Goal: Task Accomplishment & Management: Complete application form

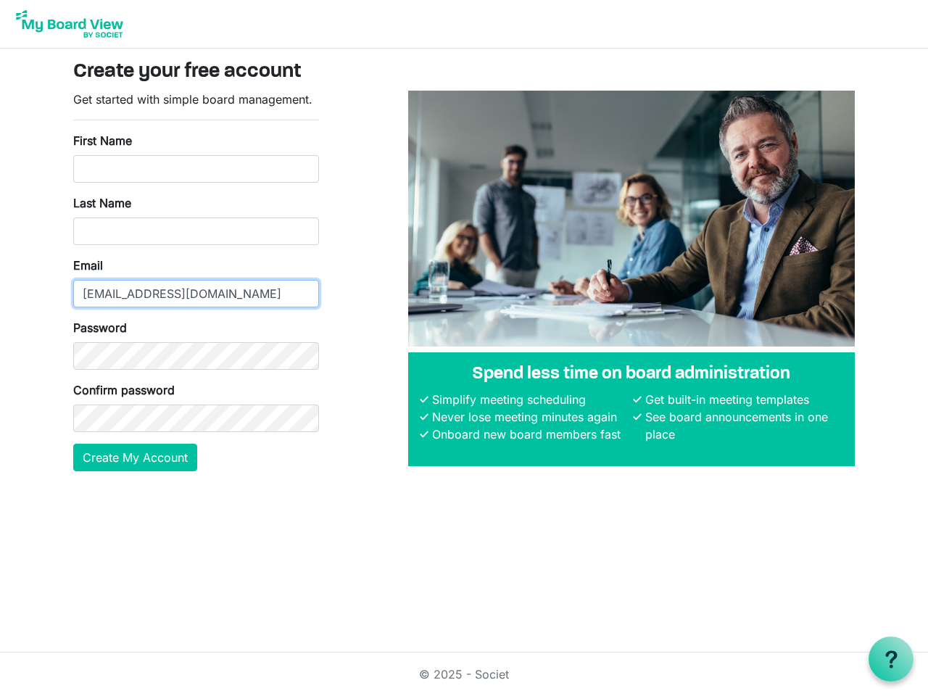
click at [196, 280] on input "[EMAIL_ADDRESS][DOMAIN_NAME]" at bounding box center [196, 294] width 246 height 28
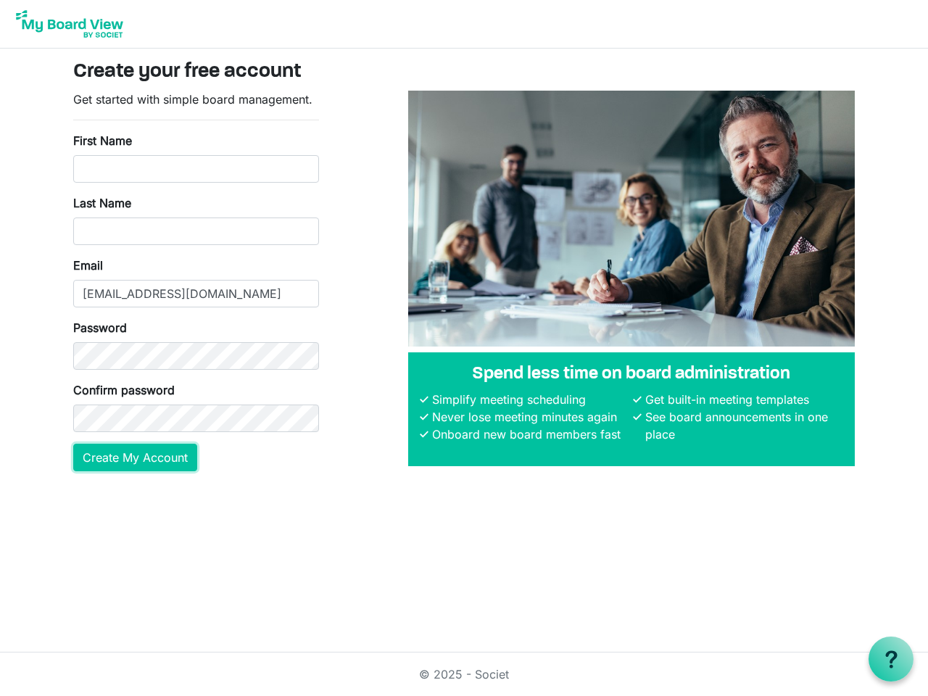
click at [136, 457] on button "Create My Account" at bounding box center [135, 458] width 124 height 28
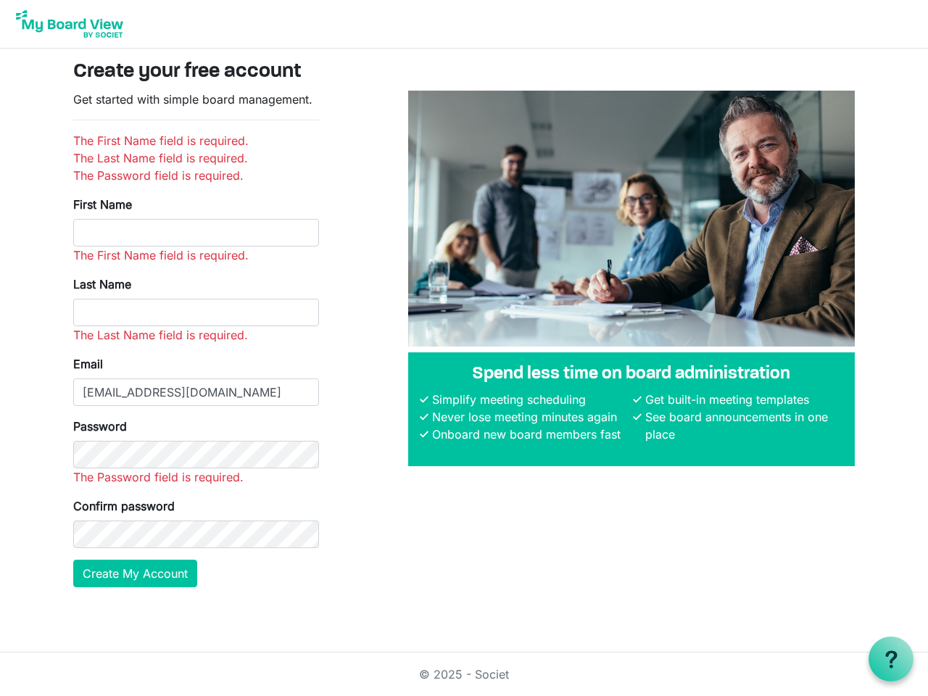
click at [891, 659] on use at bounding box center [891, 658] width 12 height 17
